Goal: Task Accomplishment & Management: Manage account settings

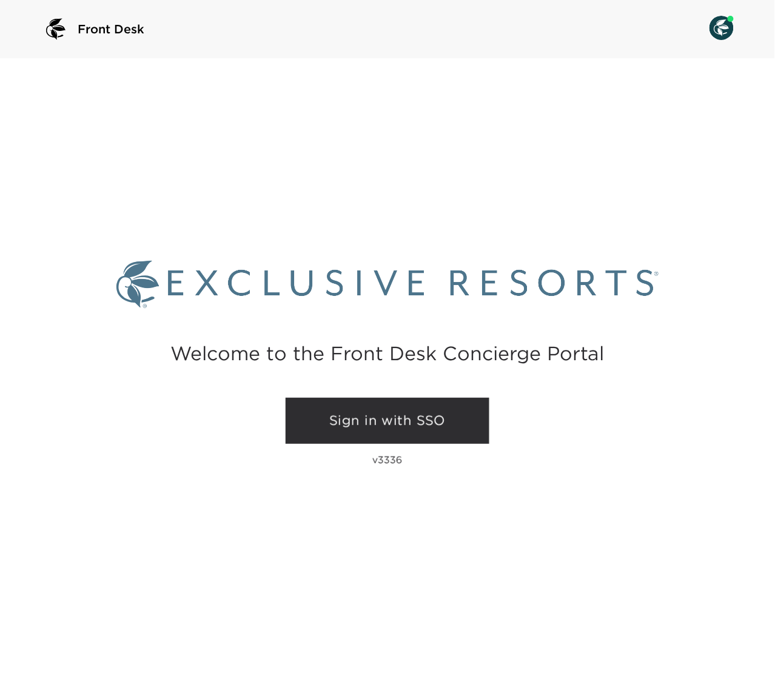
click at [406, 426] on link "Sign in with SSO" at bounding box center [388, 421] width 204 height 46
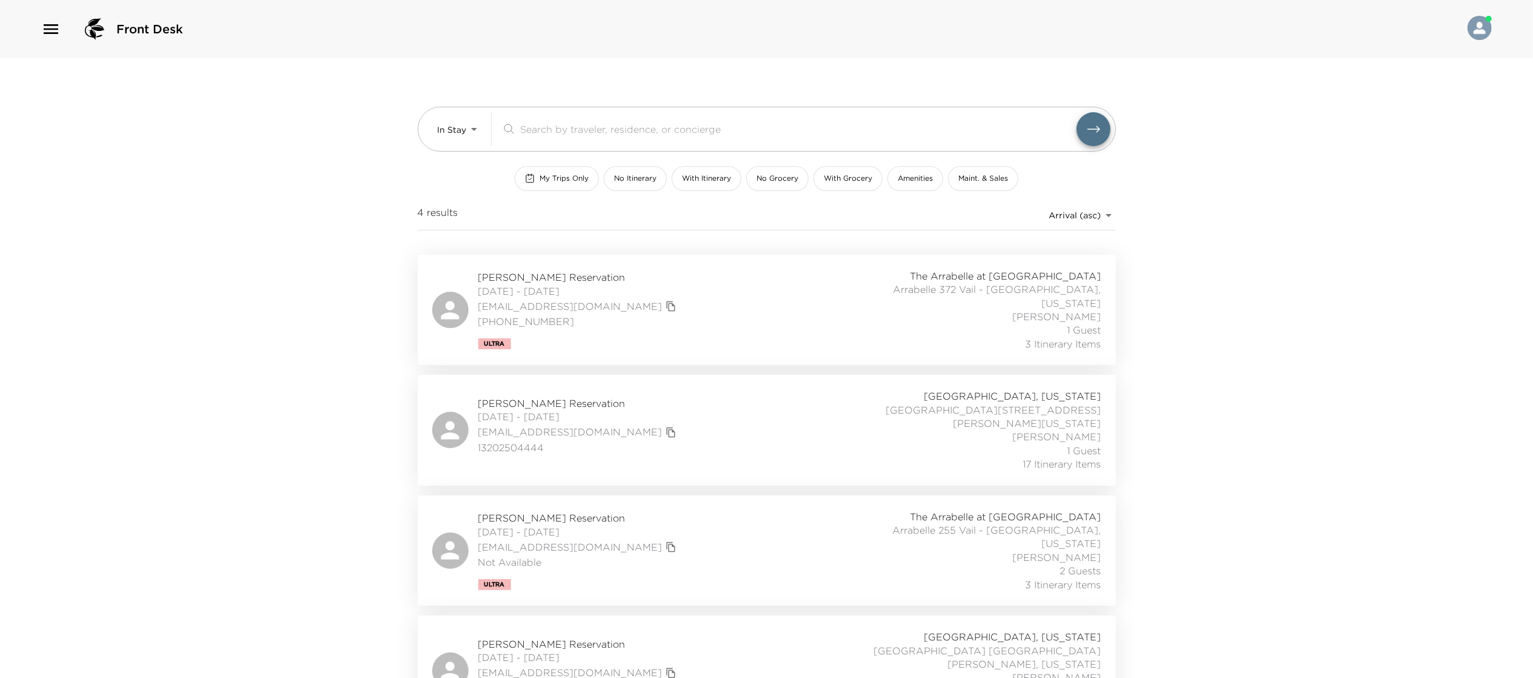
scroll to position [15, 0]
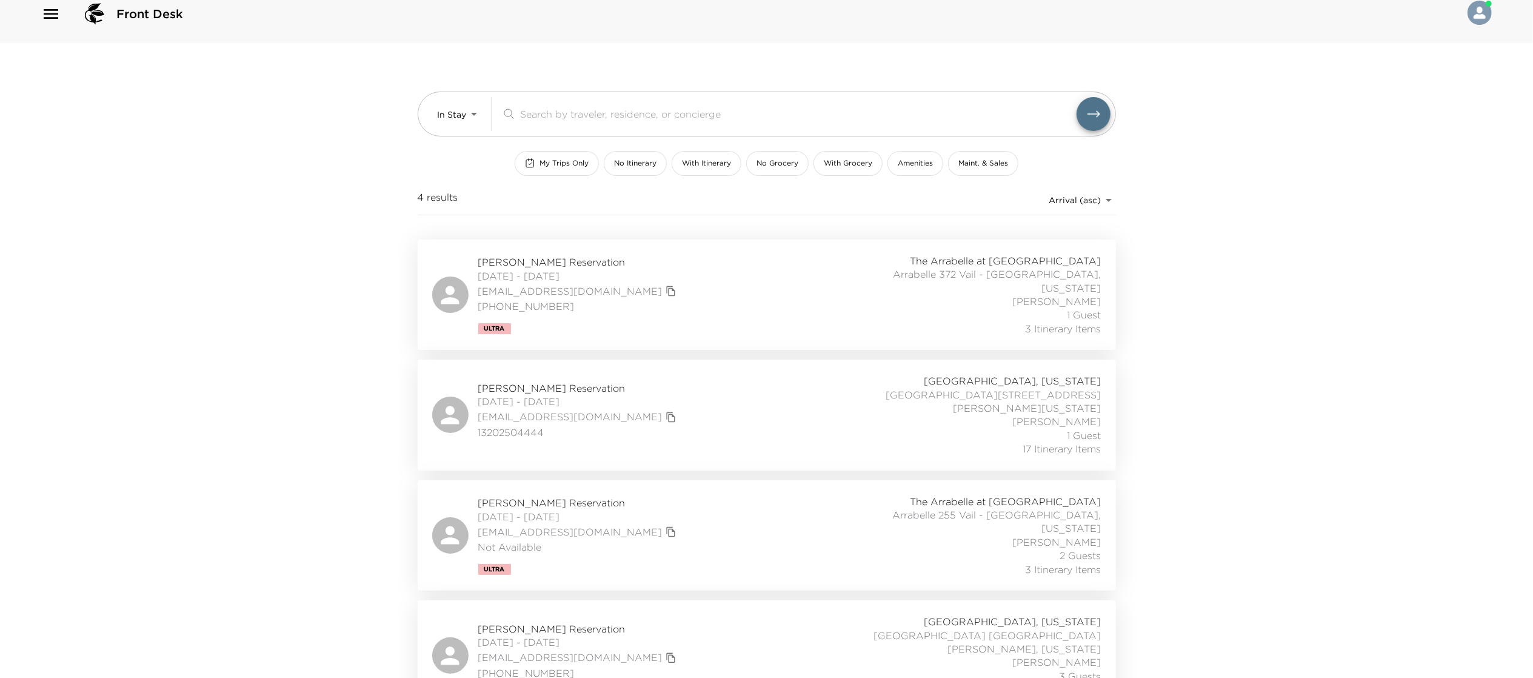
click at [712, 615] on div "[PERSON_NAME][GEOGRAPHIC_DATA] [DATE] - [DATE] [EMAIL_ADDRESS][DOMAIN_NAME] +52…" at bounding box center [766, 655] width 669 height 81
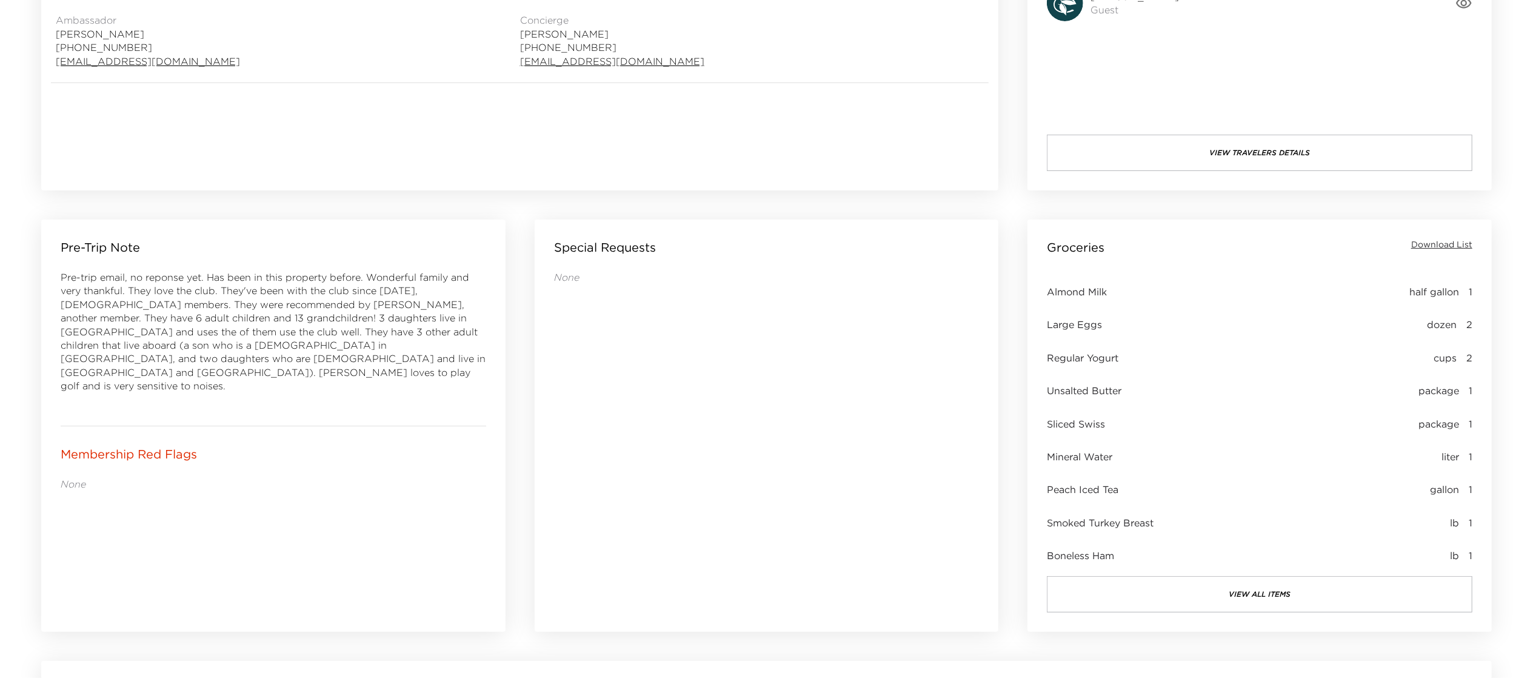
scroll to position [472, 0]
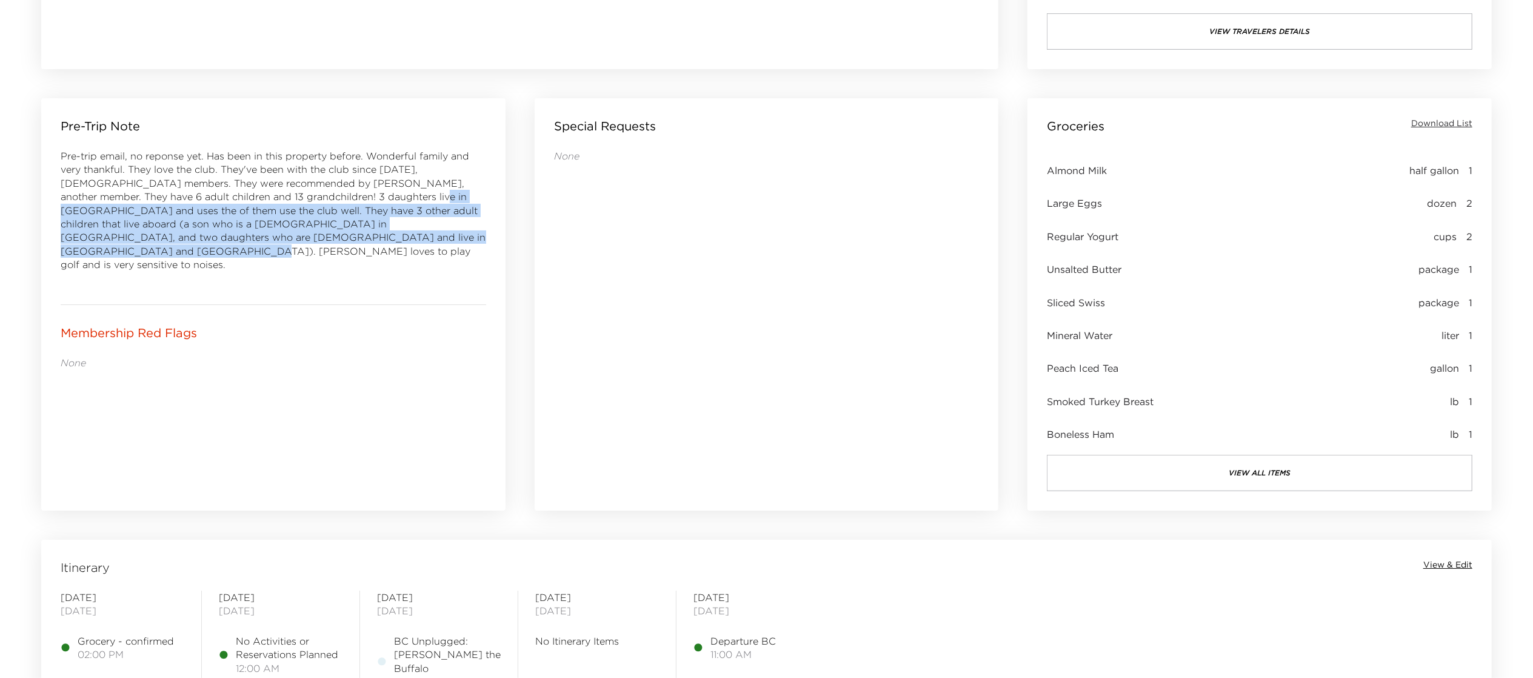
drag, startPoint x: 415, startPoint y: 245, endPoint x: 366, endPoint y: 194, distance: 70.8
click at [366, 194] on div "Pre-trip email, no reponse yet. Has been in this property before. Wonderful fam…" at bounding box center [274, 217] width 426 height 136
click at [366, 194] on span "Pre-trip email, no reponse yet. Has been in this property before. Wonderful fam…" at bounding box center [273, 210] width 425 height 121
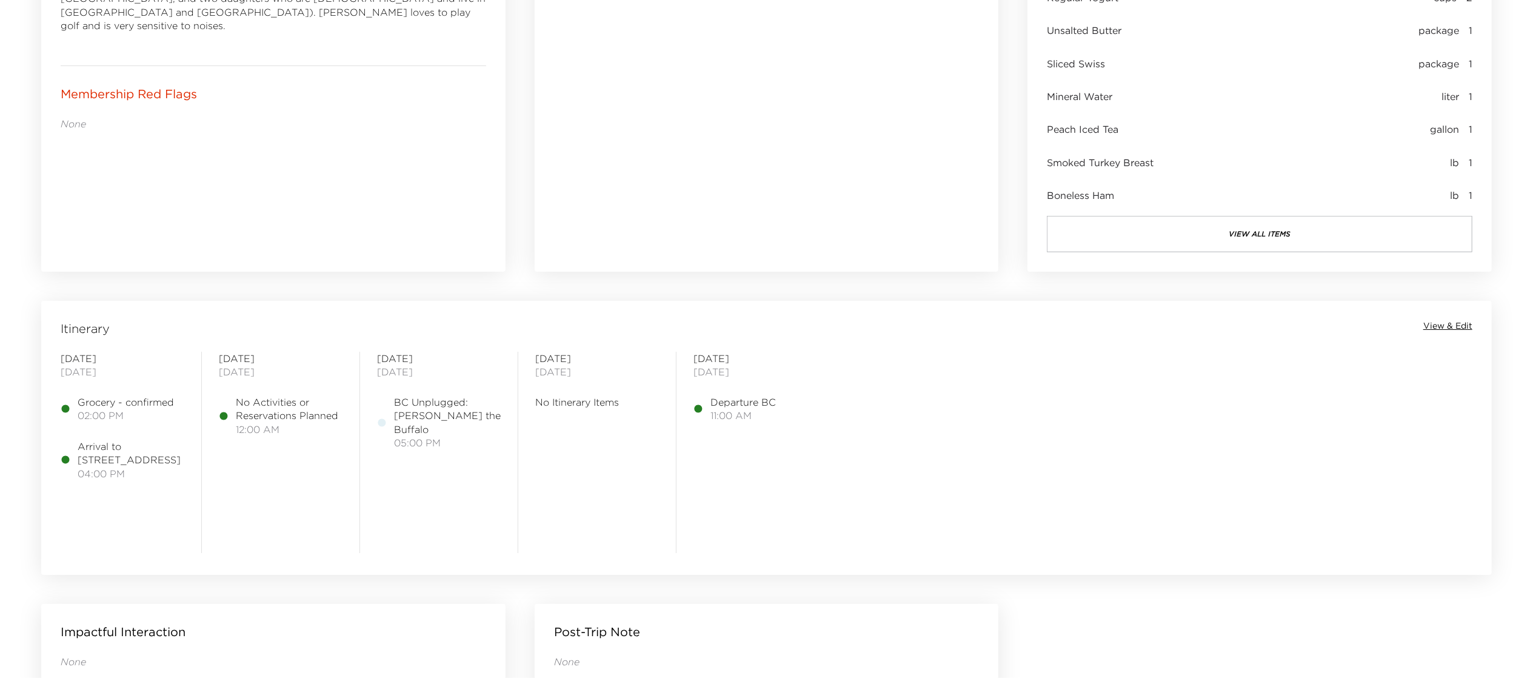
scroll to position [723, 0]
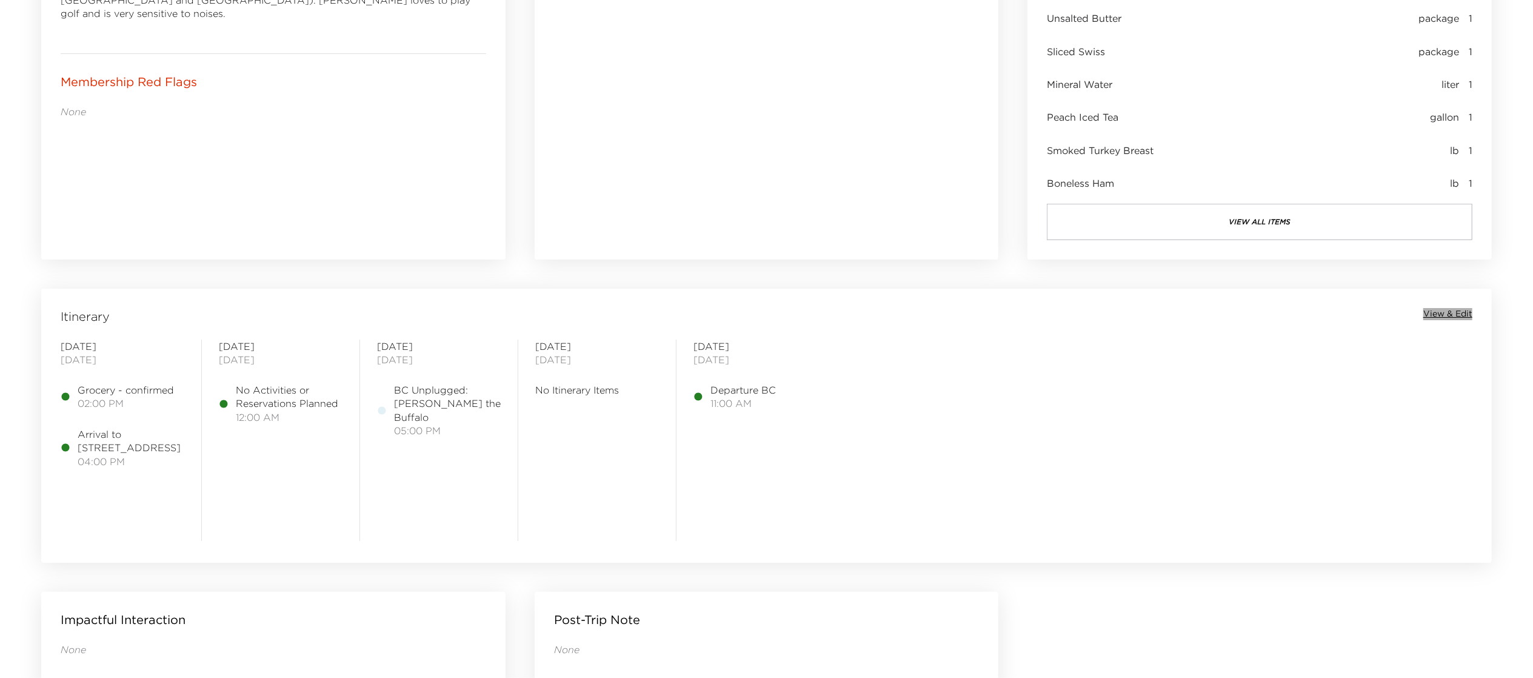
click at [1454, 313] on span "View & Edit" at bounding box center [1448, 314] width 49 height 12
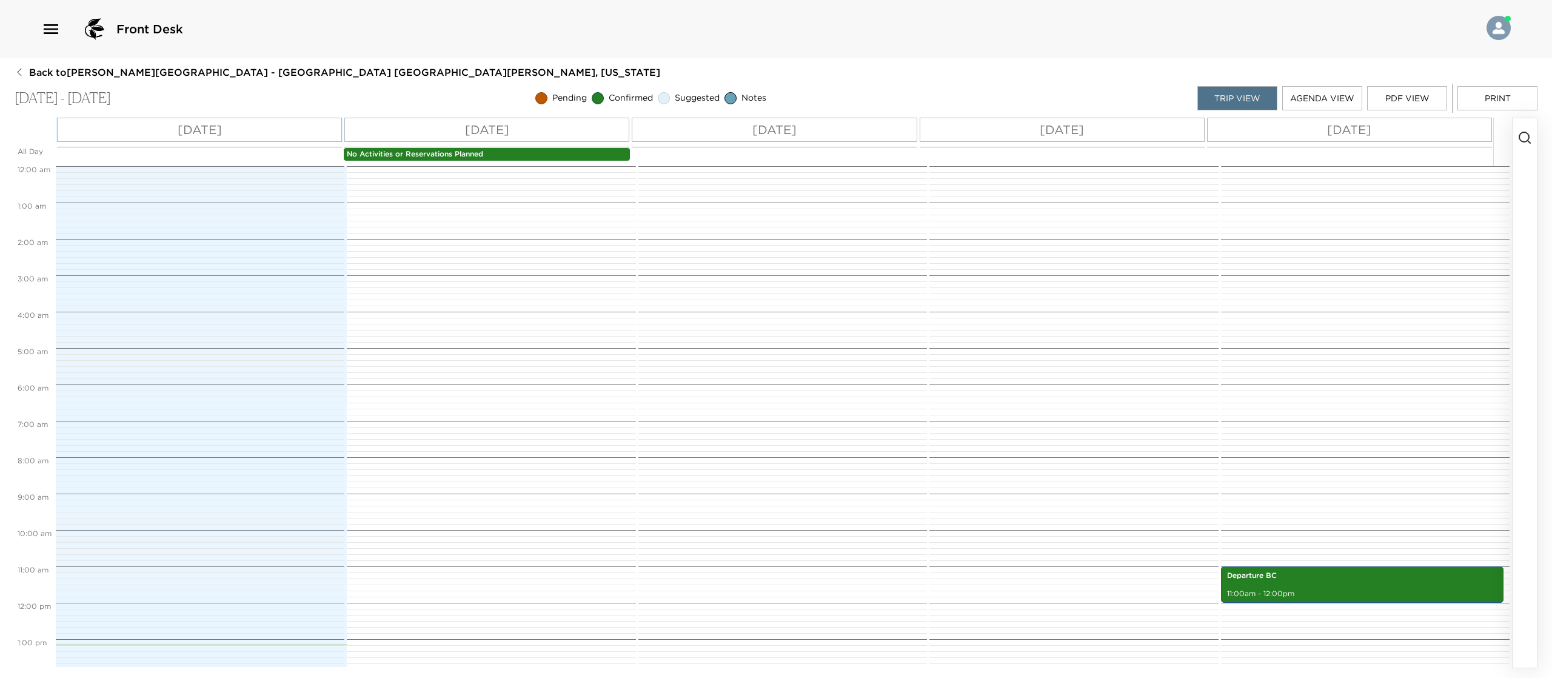
click at [1424, 98] on button "PDF View" at bounding box center [1407, 98] width 80 height 24
